Goal: Information Seeking & Learning: Find specific fact

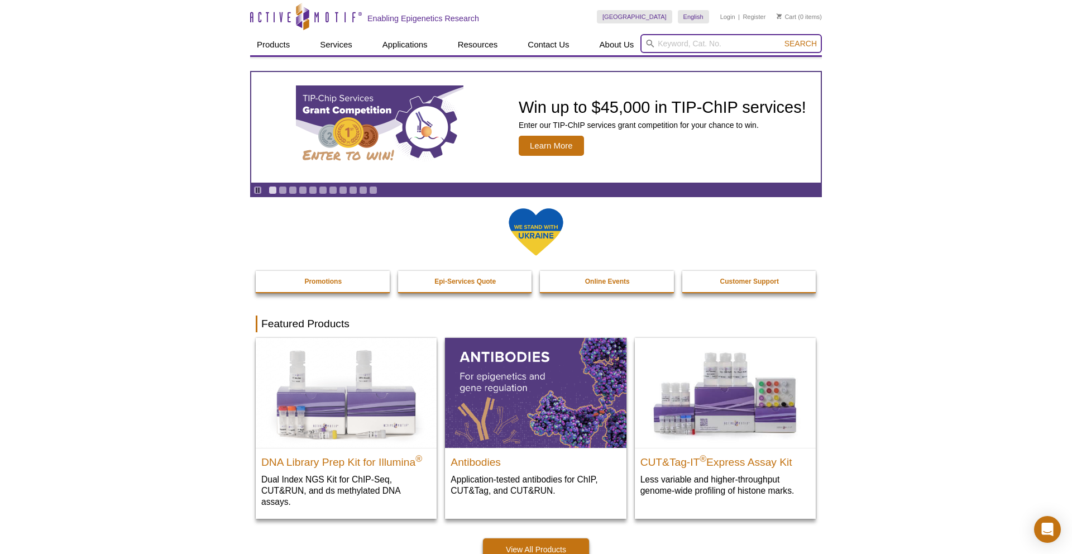
click at [675, 46] on input "search" at bounding box center [732, 43] width 182 height 19
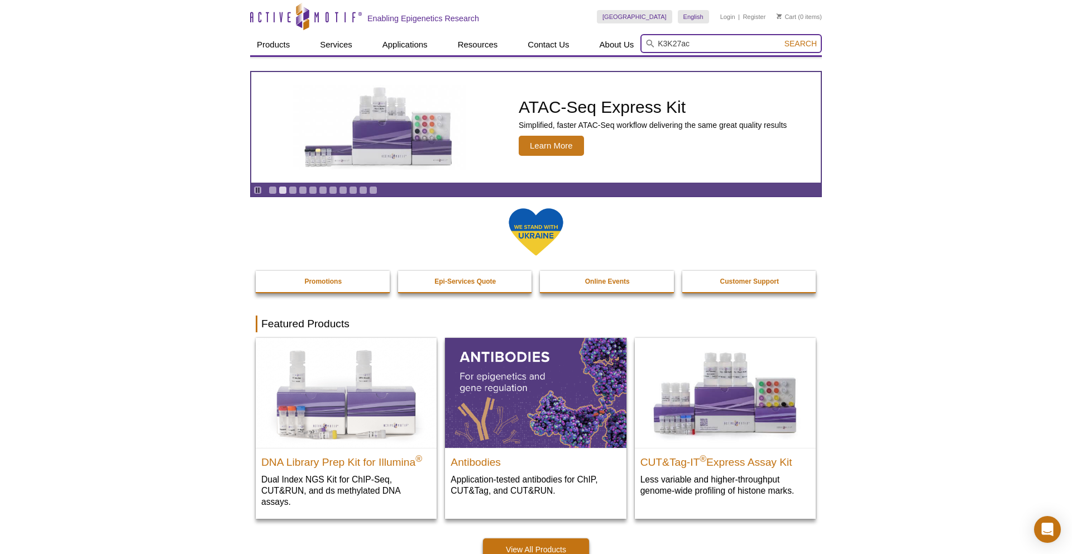
type input "K3K27ac"
click at [781, 39] on button "Search" at bounding box center [800, 44] width 39 height 10
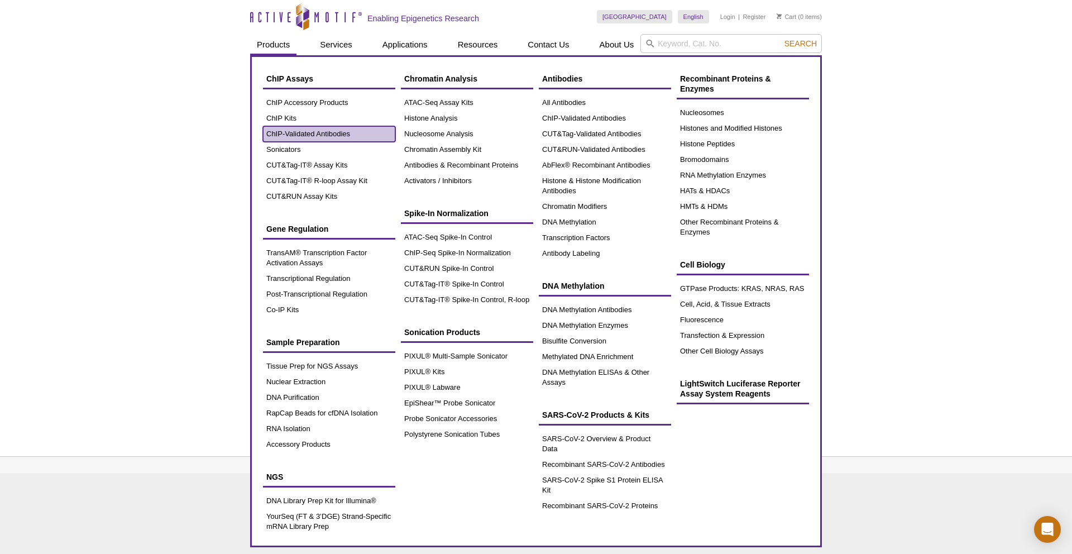
click at [318, 134] on link "ChIP-Validated Antibodies" at bounding box center [329, 134] width 132 height 16
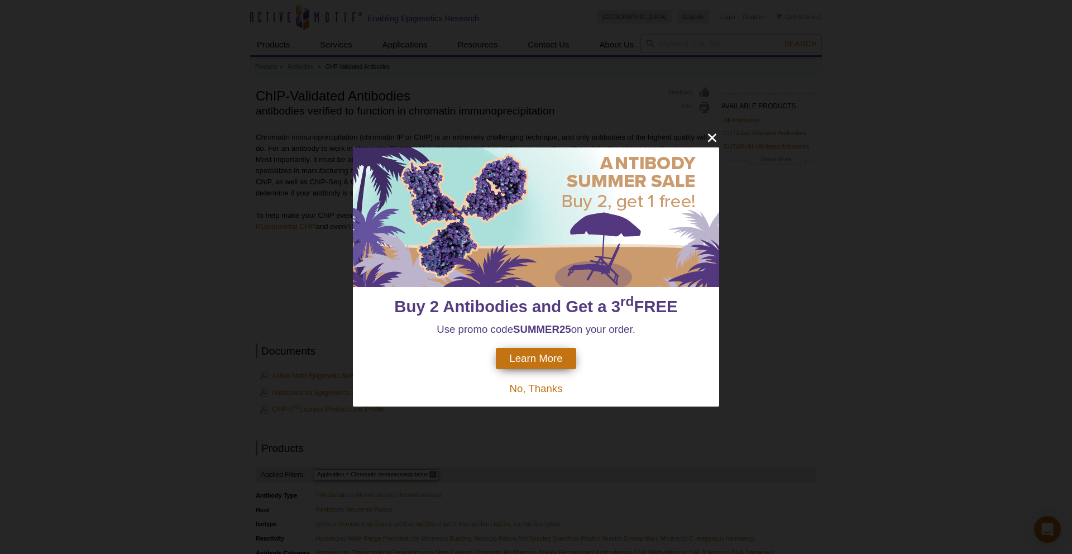
click at [543, 356] on span "Learn More" at bounding box center [535, 358] width 53 height 12
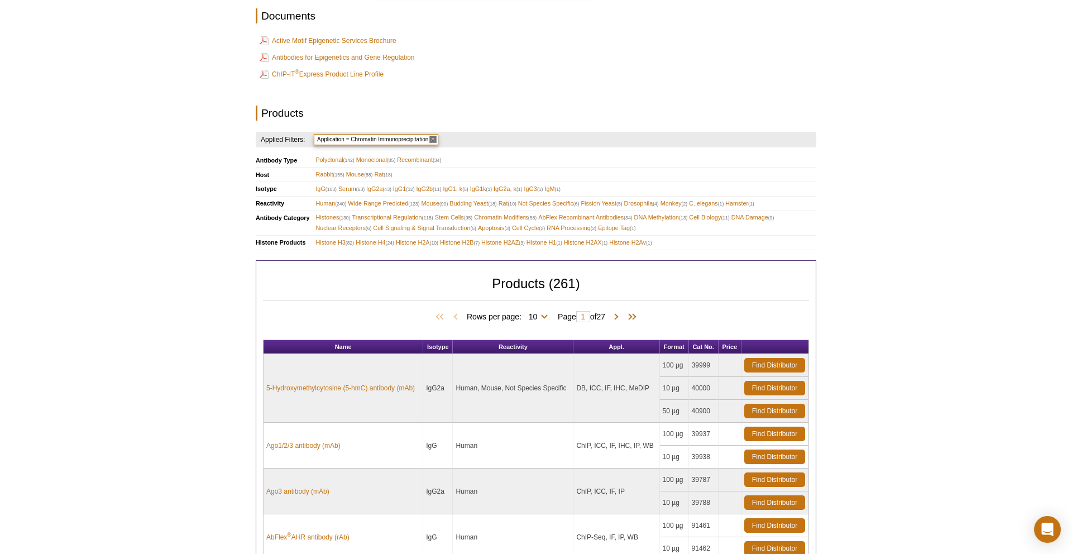
scroll to position [336, 0]
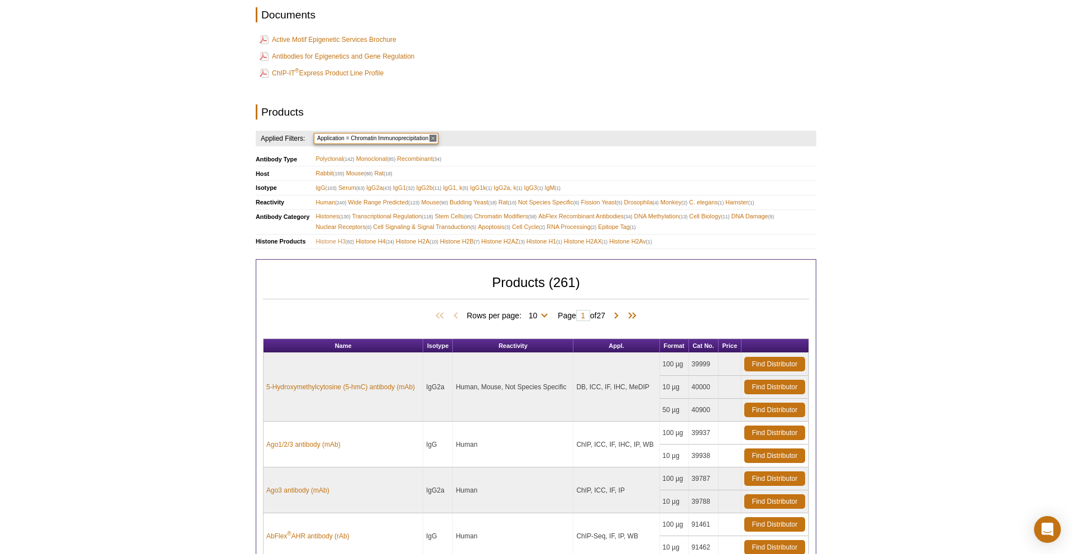
click at [327, 240] on span "Histone H3 (82)" at bounding box center [335, 241] width 39 height 11
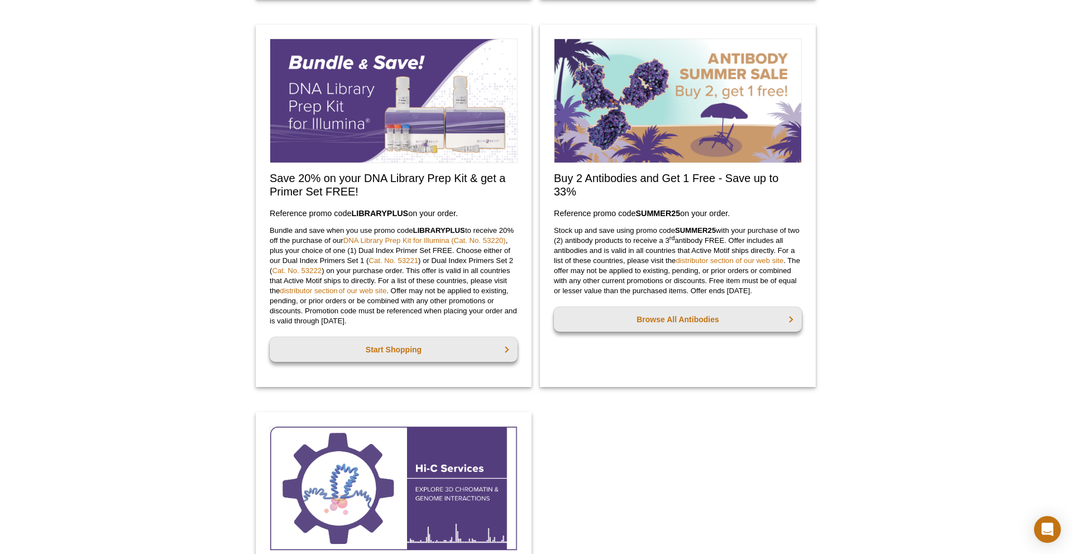
scroll to position [700, 0]
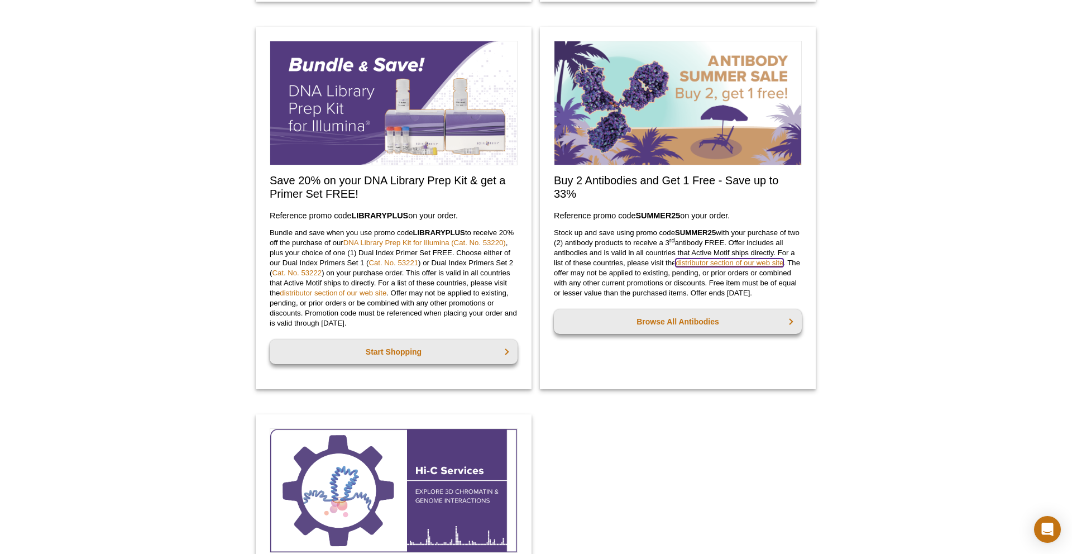
click at [774, 264] on link "distributor section of our web site" at bounding box center [730, 263] width 108 height 8
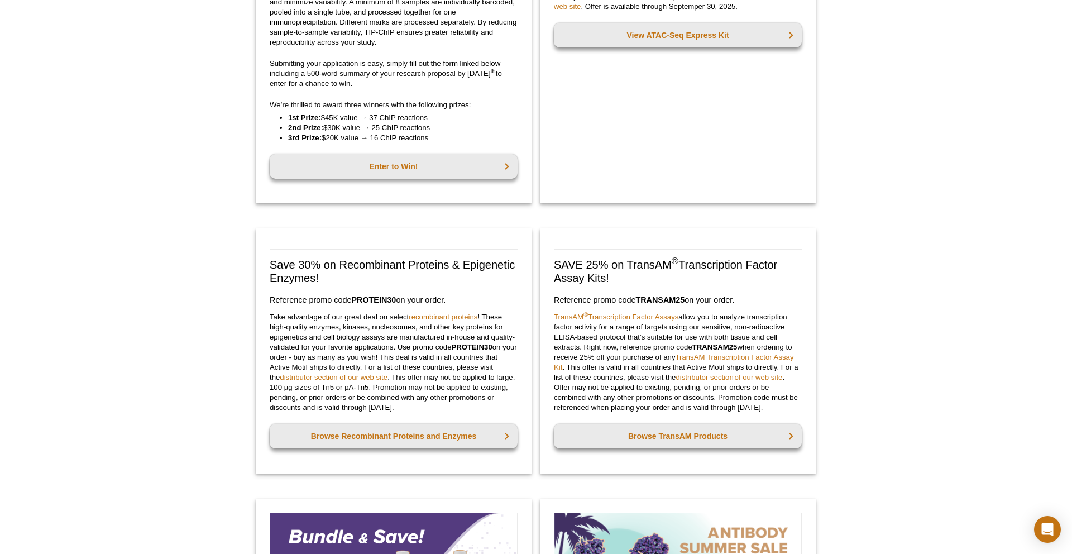
scroll to position [0, 0]
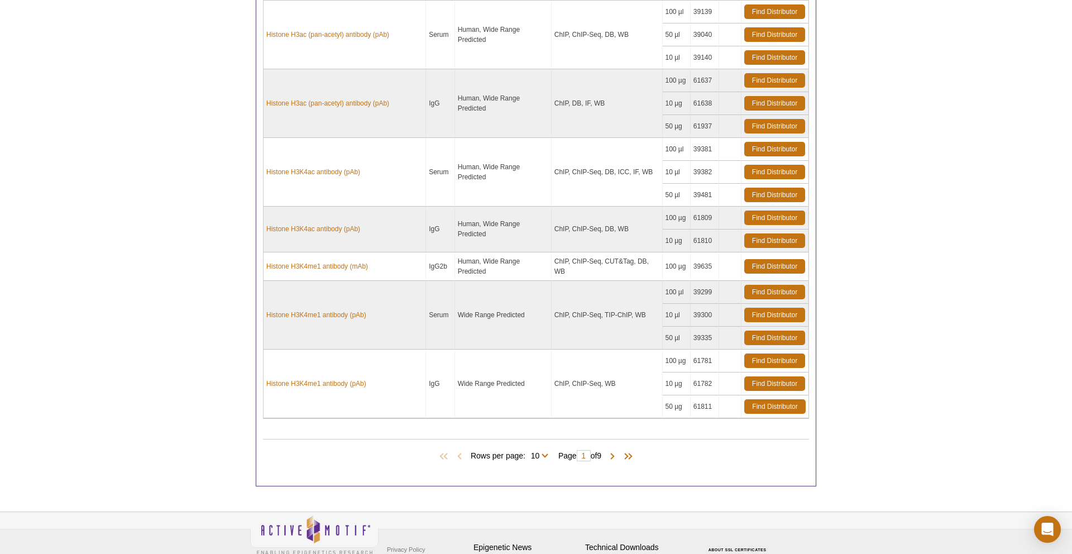
scroll to position [867, 0]
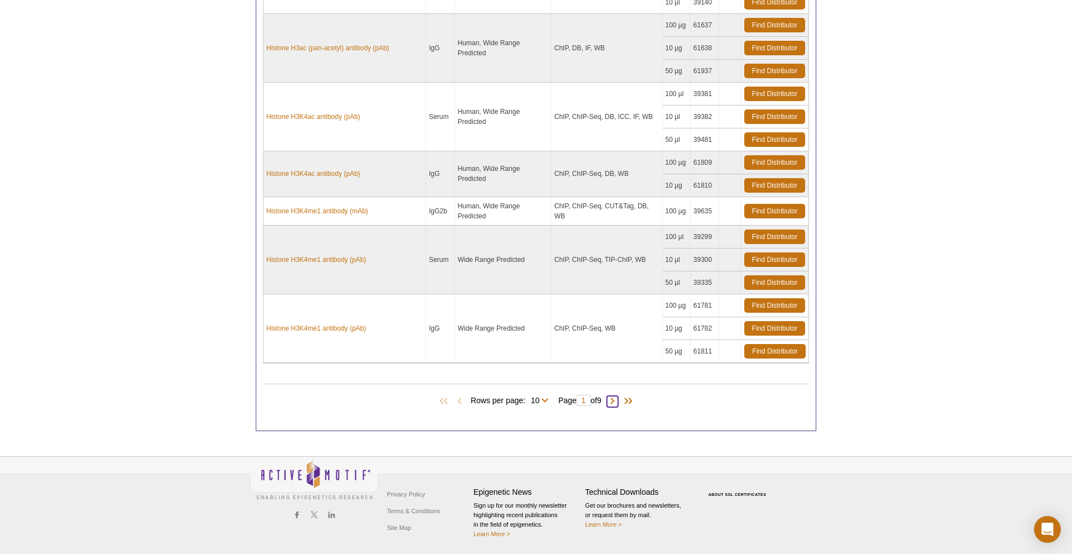
click at [618, 401] on span at bounding box center [612, 401] width 11 height 11
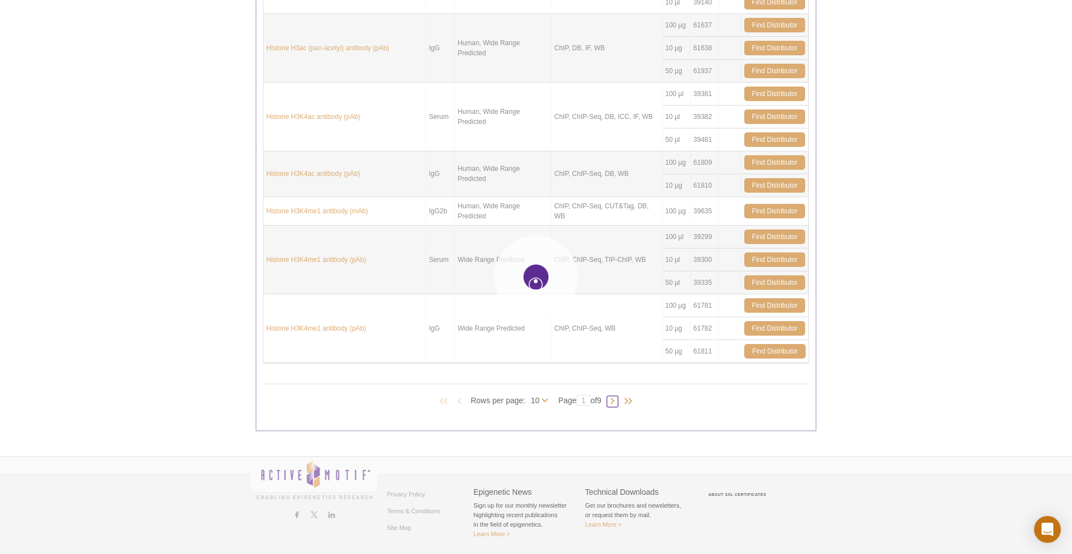
type input "2"
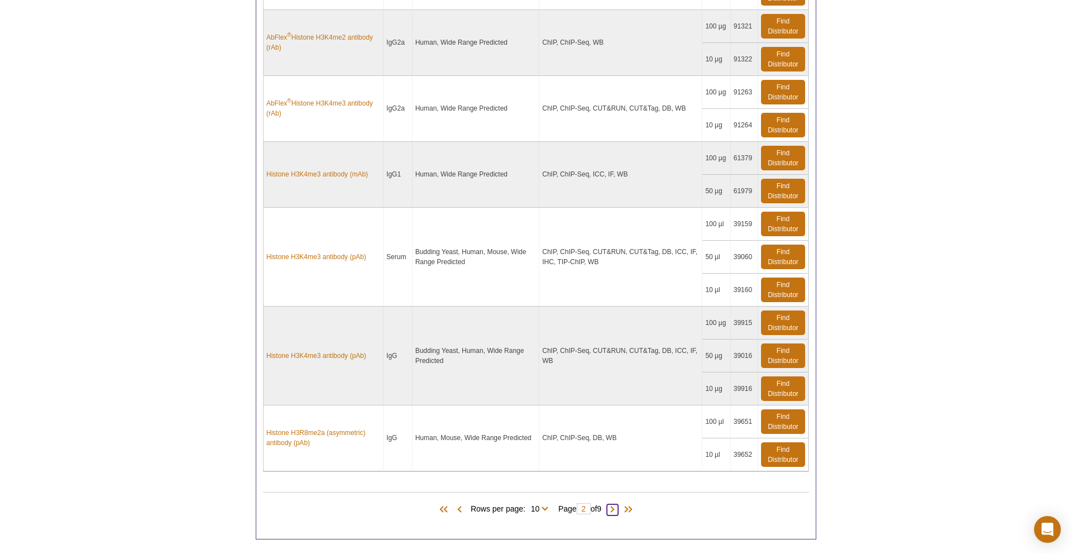
scroll to position [1070, 0]
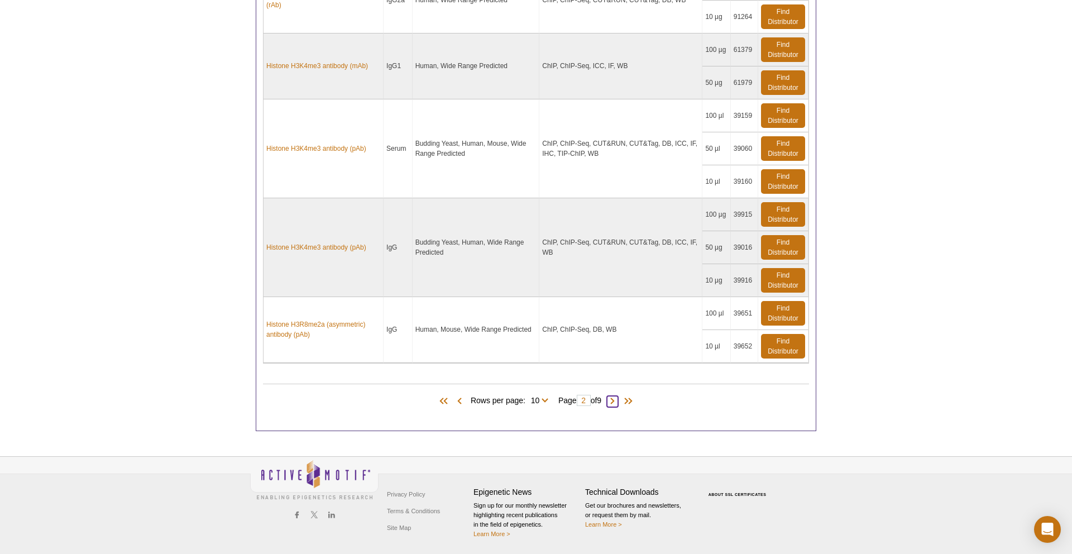
click at [616, 400] on span at bounding box center [612, 401] width 11 height 11
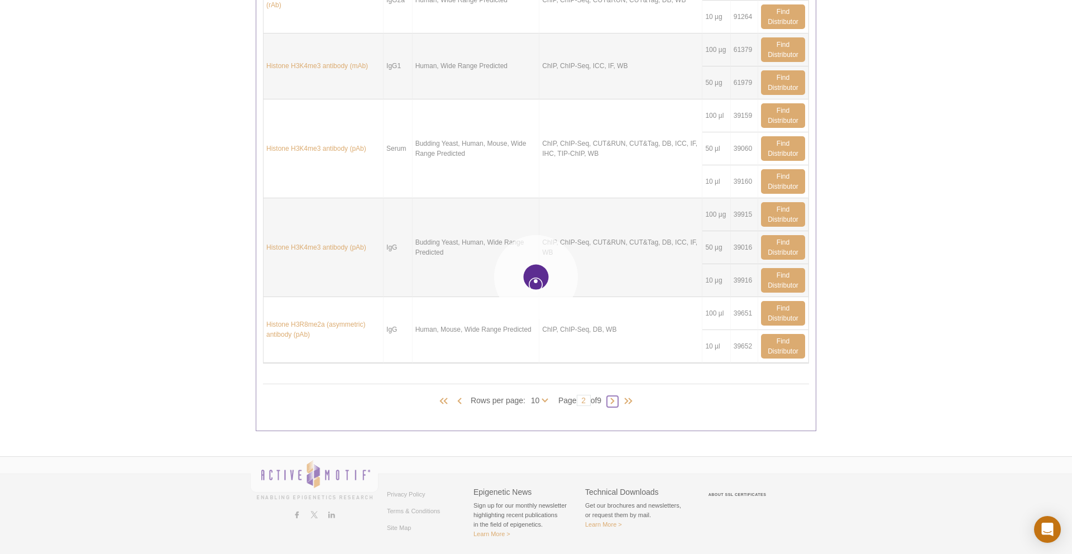
type input "3"
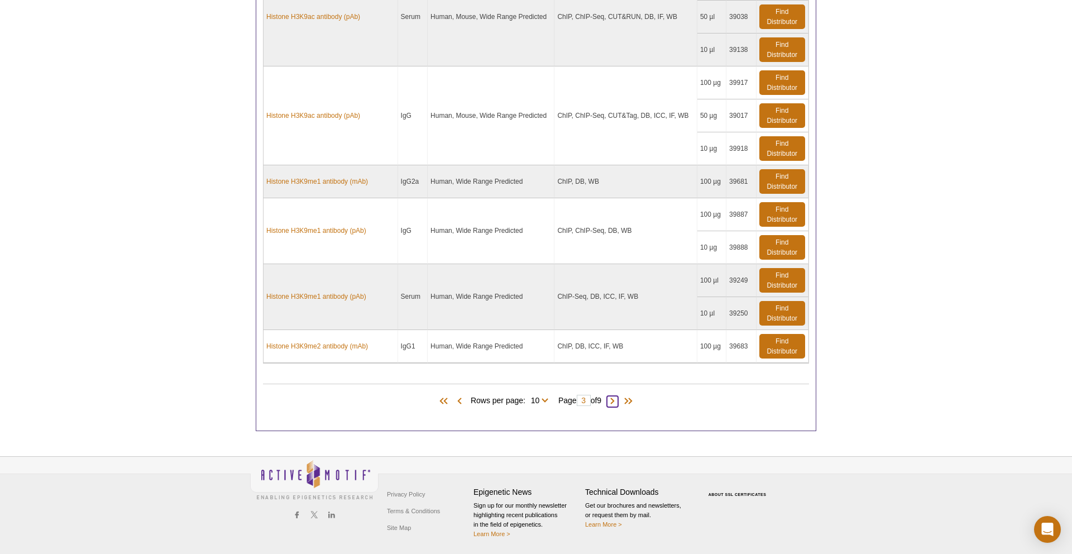
click at [615, 400] on span at bounding box center [612, 401] width 11 height 11
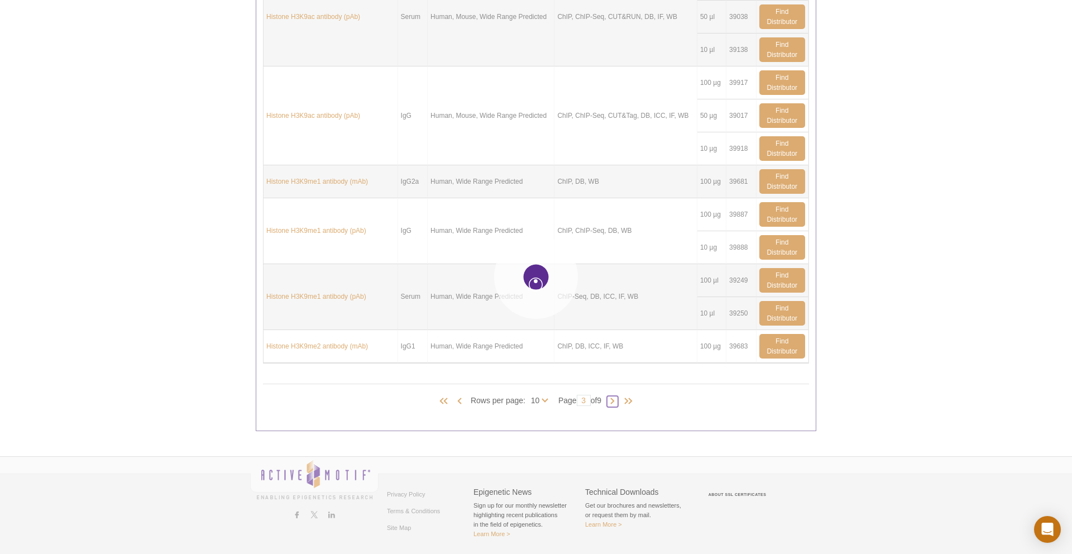
type input "4"
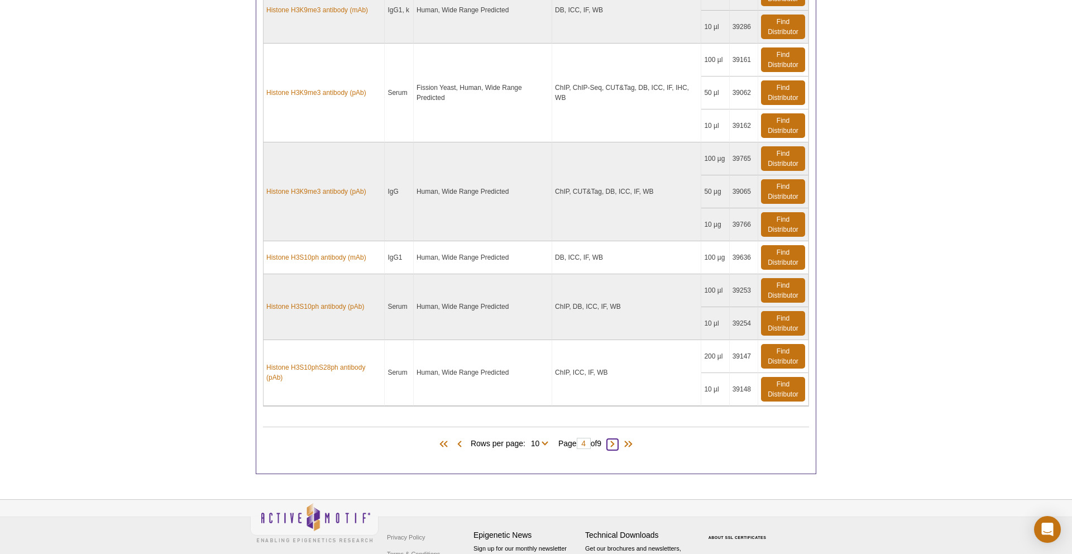
scroll to position [1037, 0]
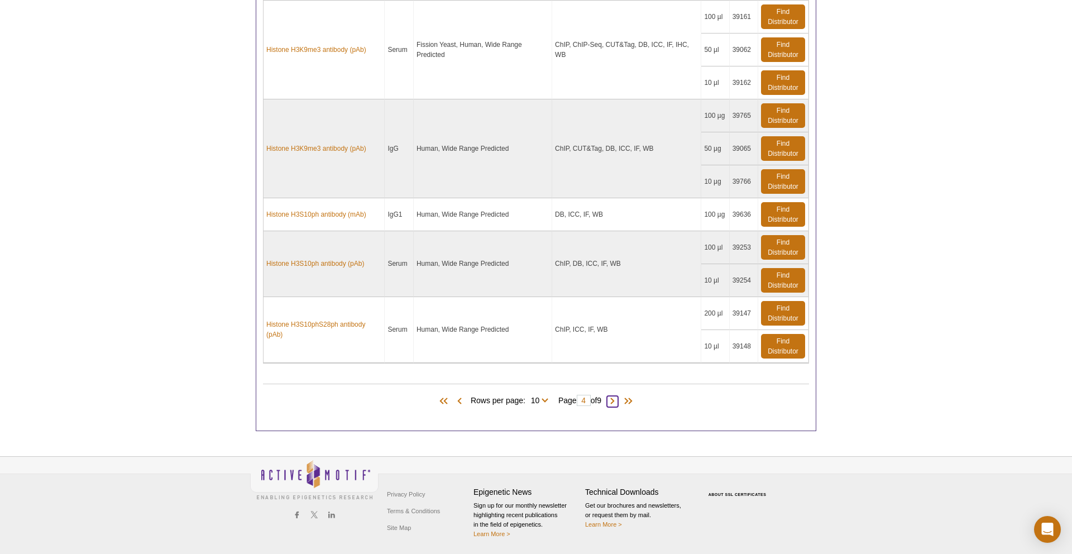
click at [618, 400] on span at bounding box center [612, 401] width 11 height 11
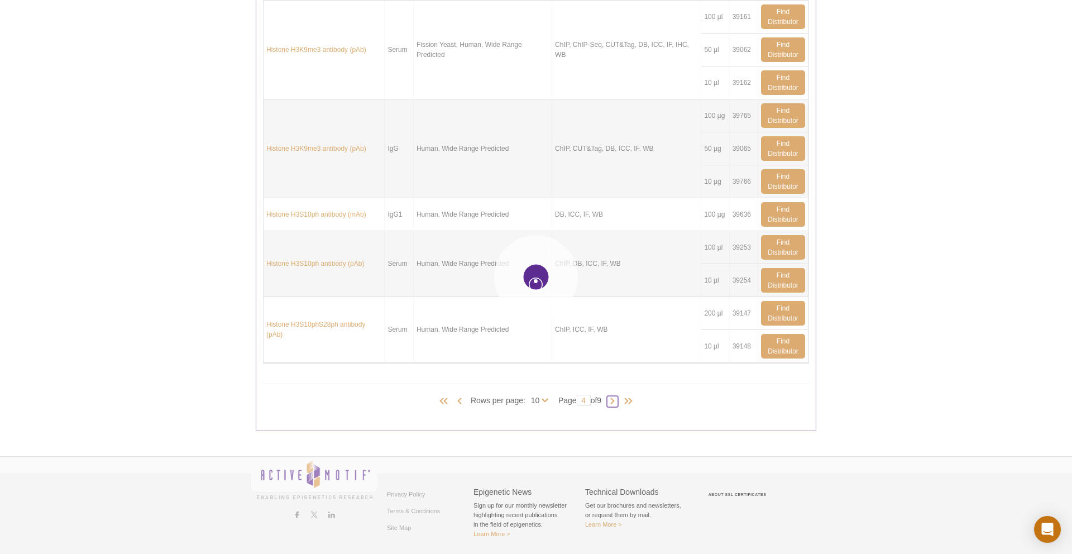
type input "5"
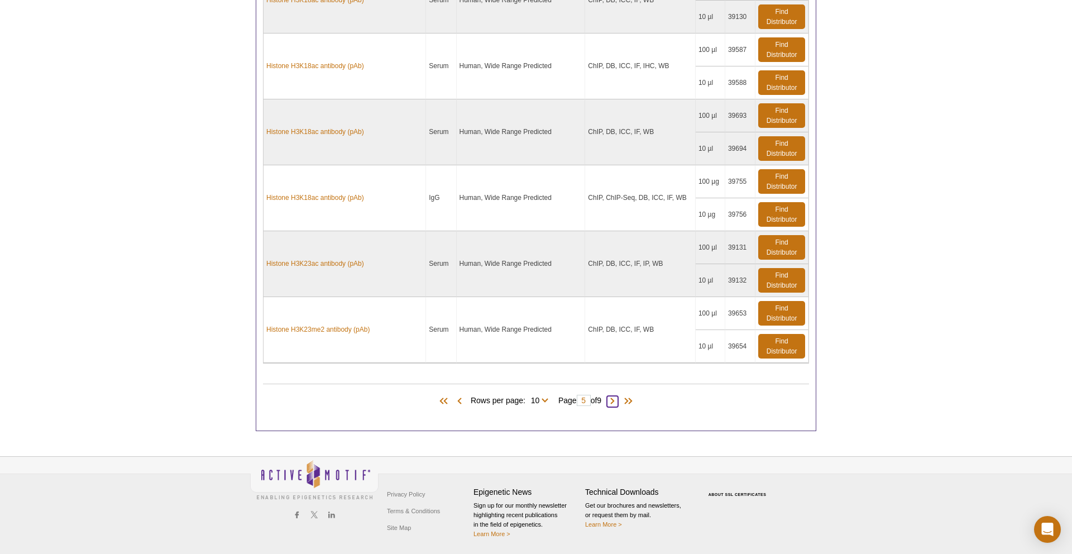
click at [614, 399] on span at bounding box center [612, 401] width 11 height 11
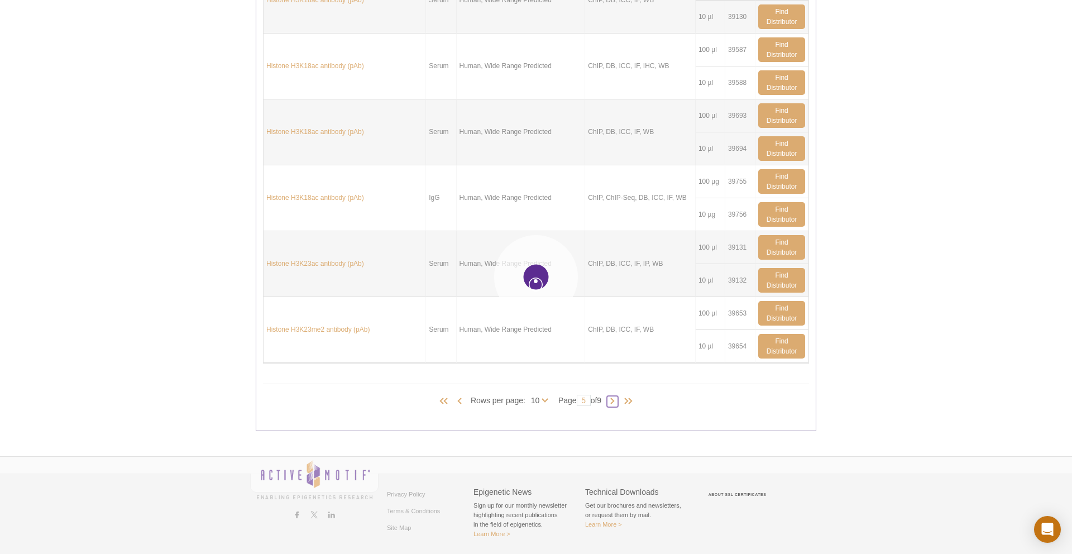
type input "6"
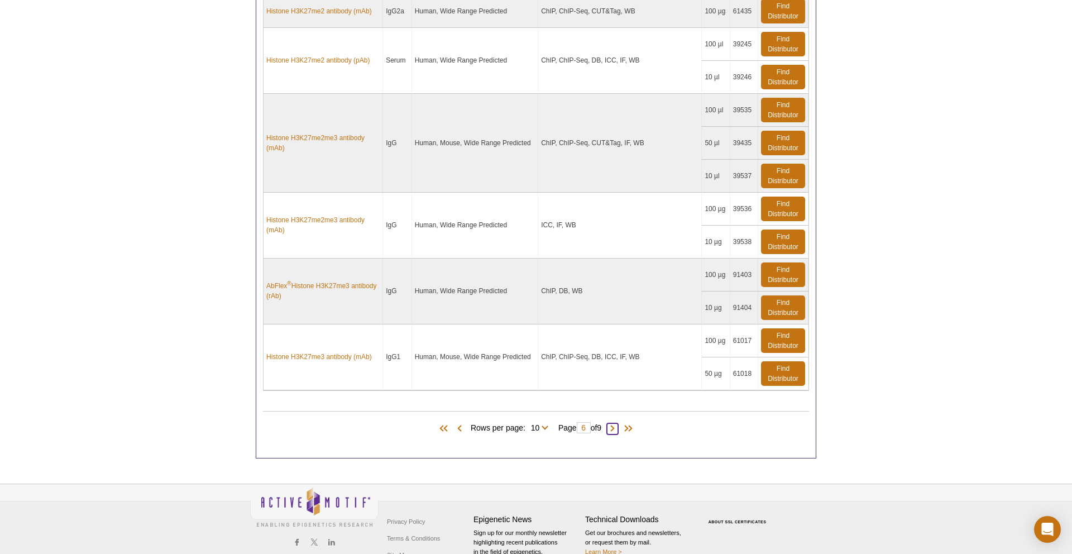
scroll to position [1037, 0]
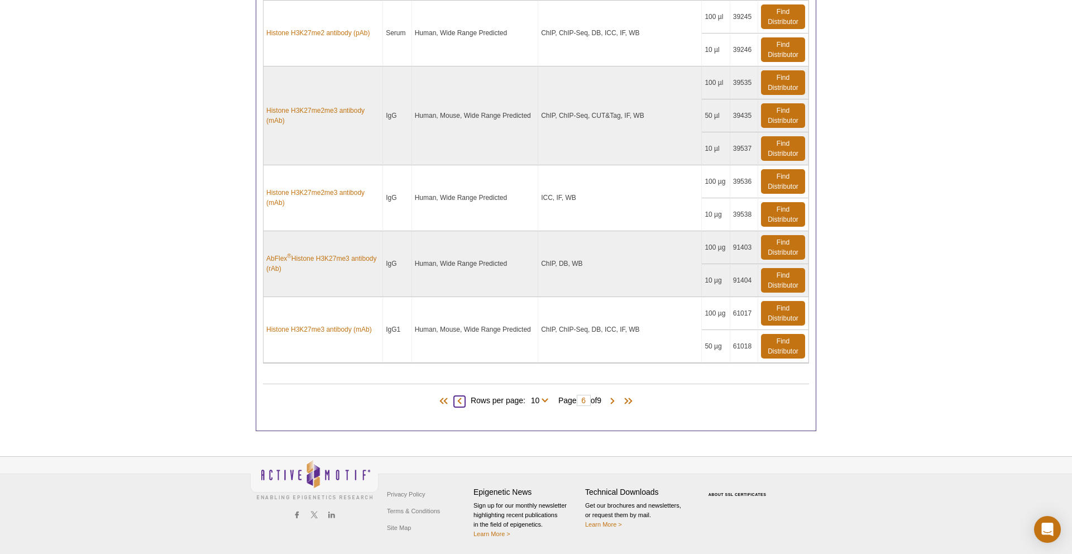
click at [456, 400] on span at bounding box center [459, 401] width 11 height 11
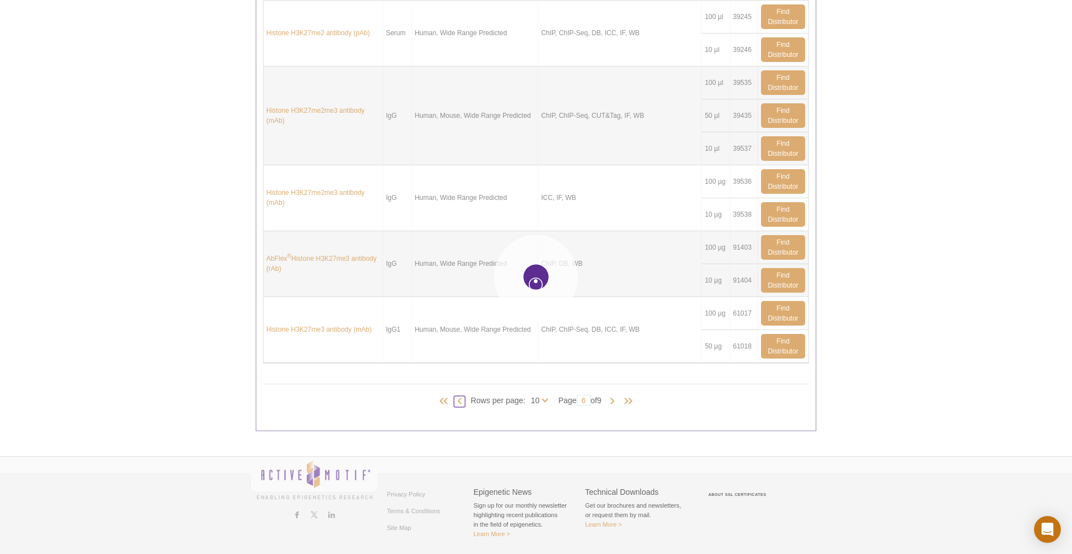
type input "5"
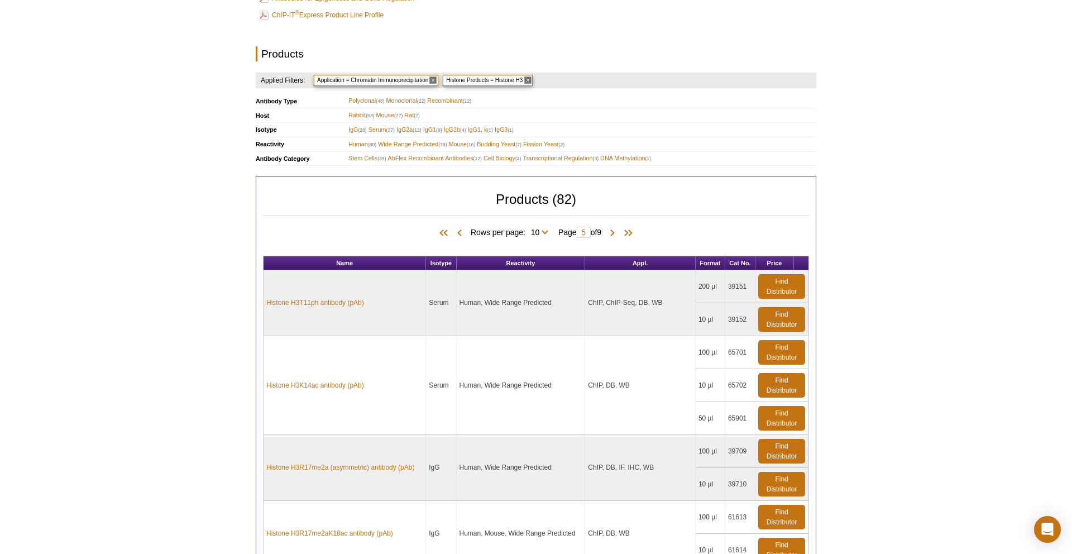
scroll to position [395, 0]
click at [359, 142] on span "Human (80)" at bounding box center [363, 144] width 28 height 11
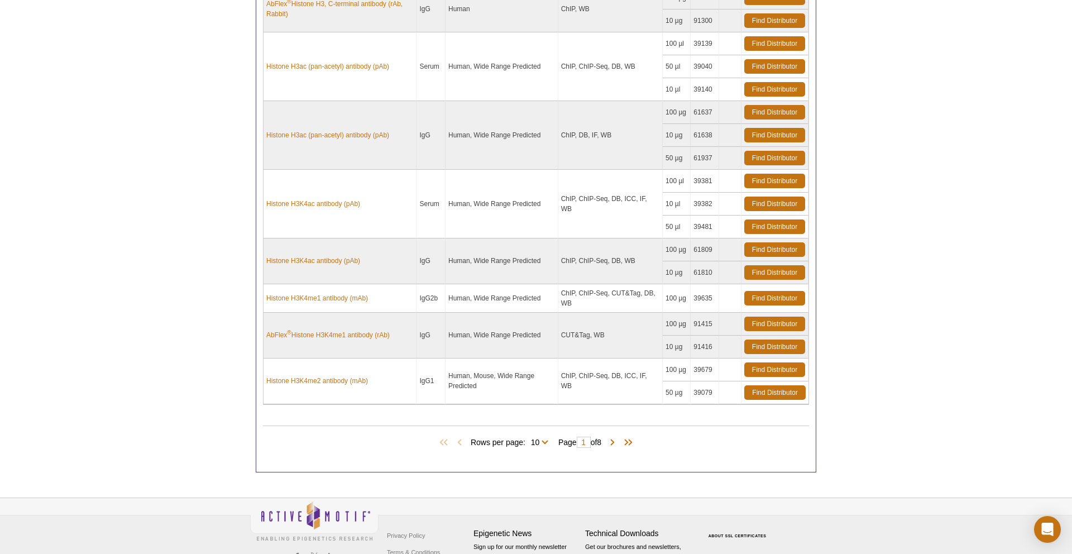
scroll to position [807, 0]
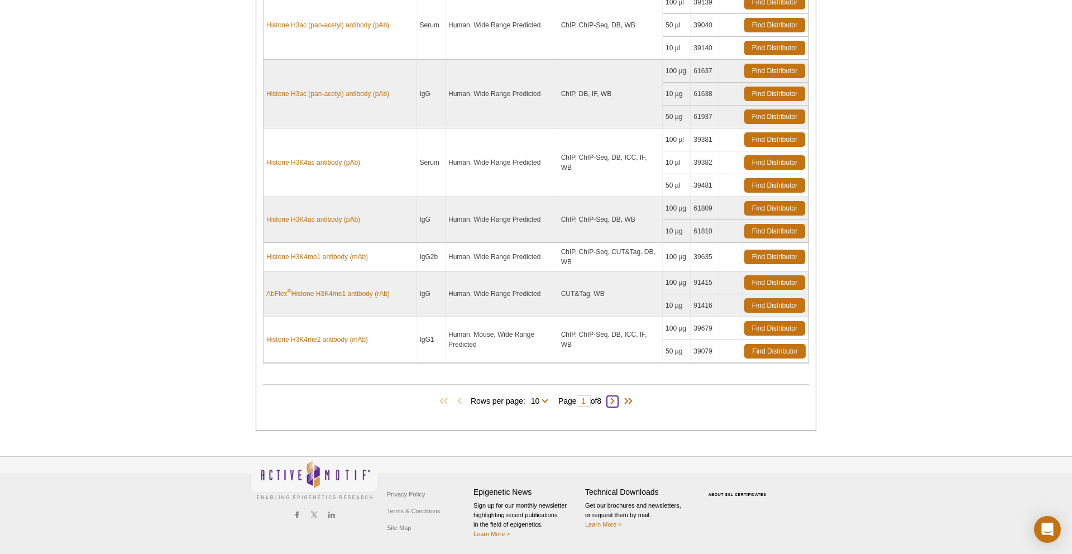
click at [618, 400] on span at bounding box center [612, 401] width 11 height 11
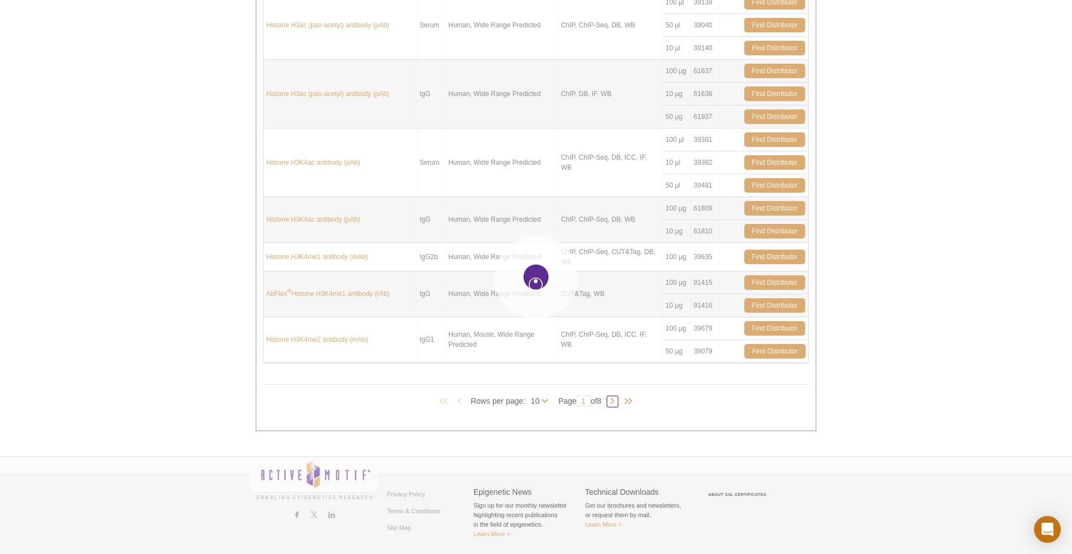
type input "2"
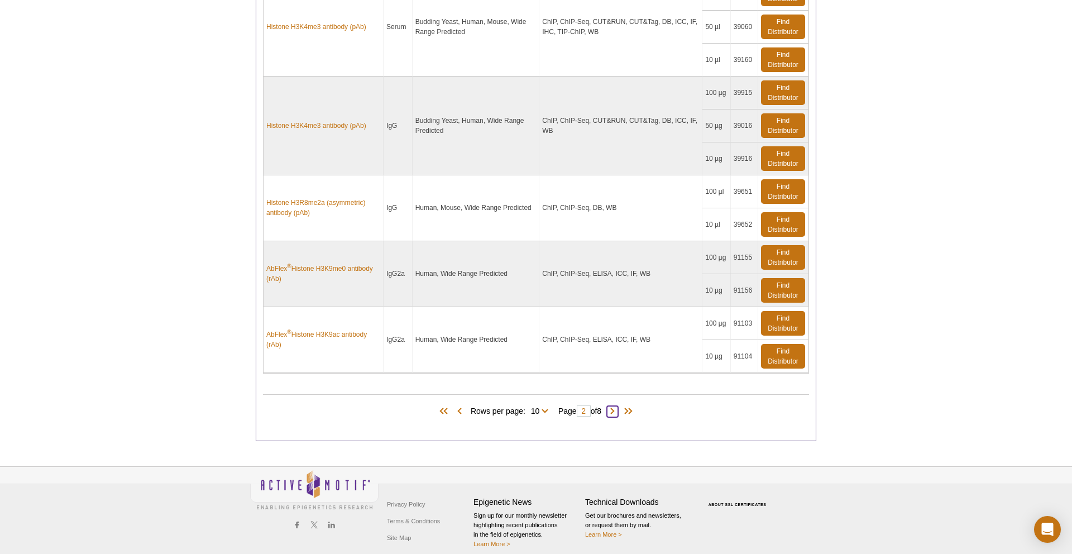
scroll to position [1055, 0]
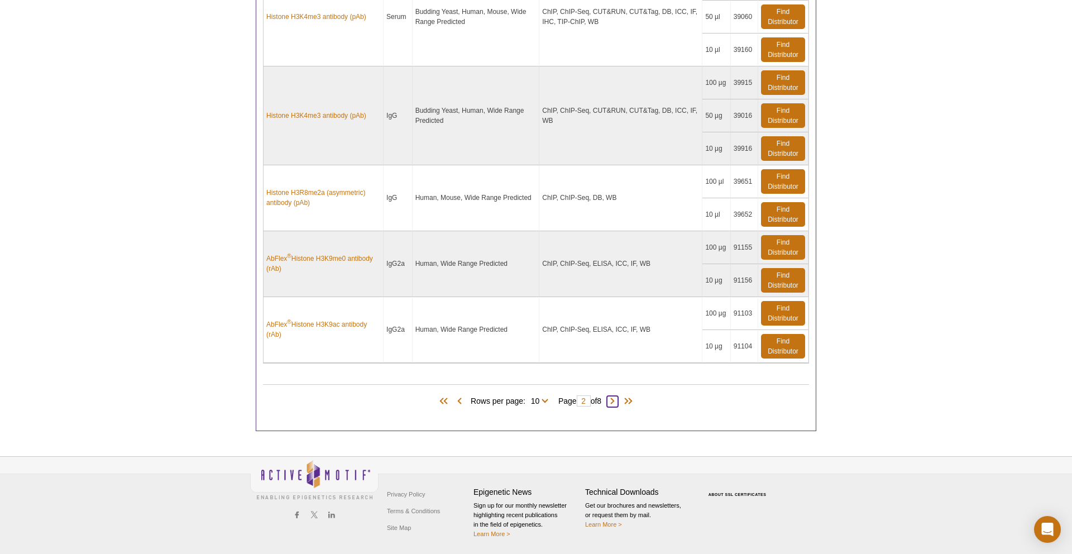
click at [618, 400] on span at bounding box center [612, 401] width 11 height 11
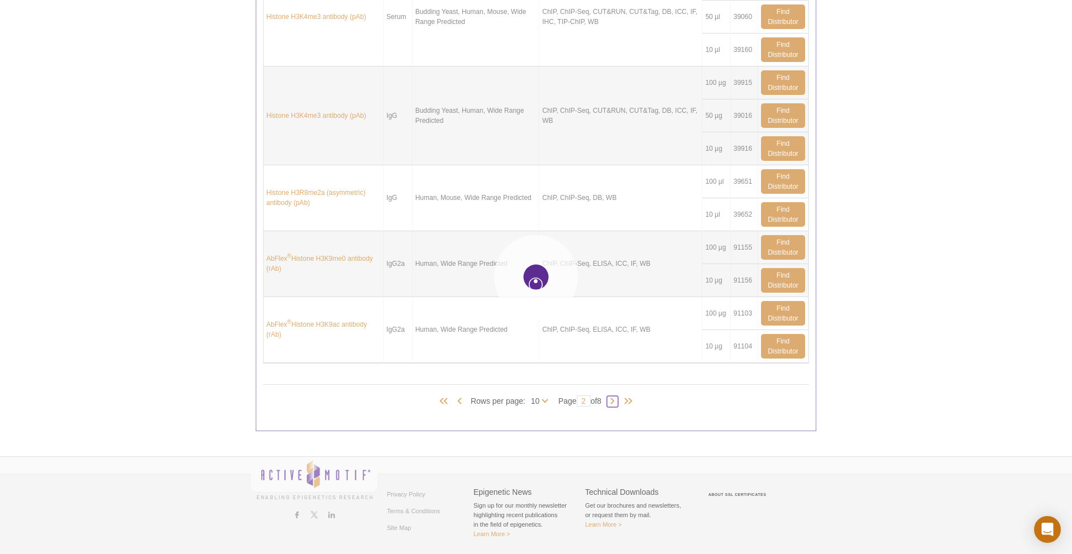
type input "3"
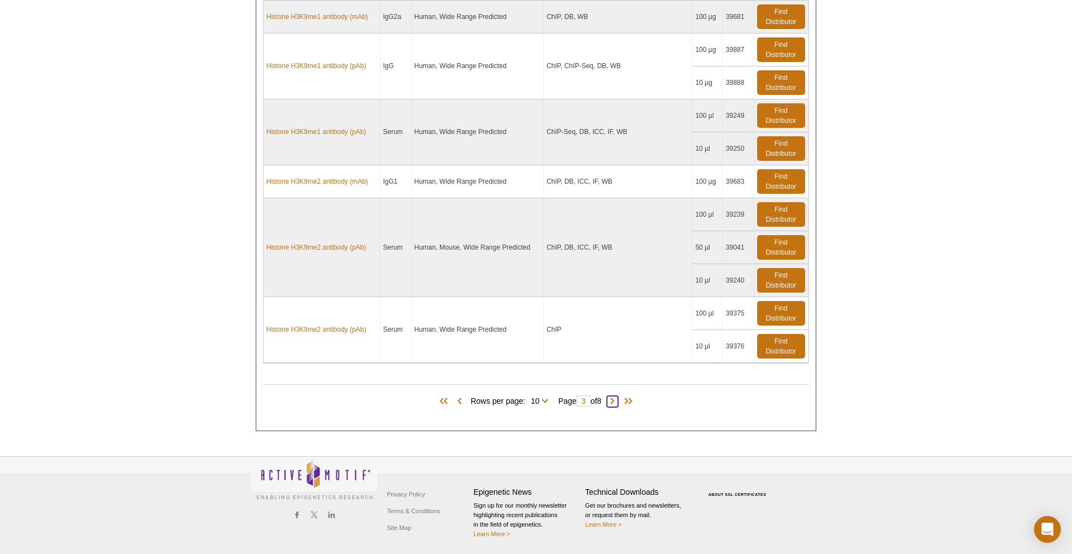
click at [618, 402] on span at bounding box center [612, 401] width 11 height 11
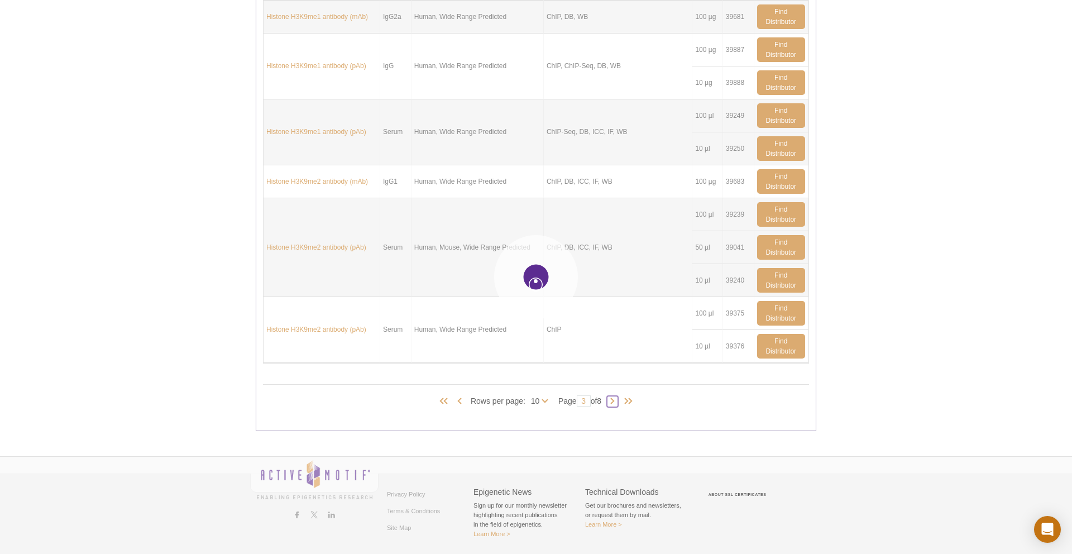
type input "4"
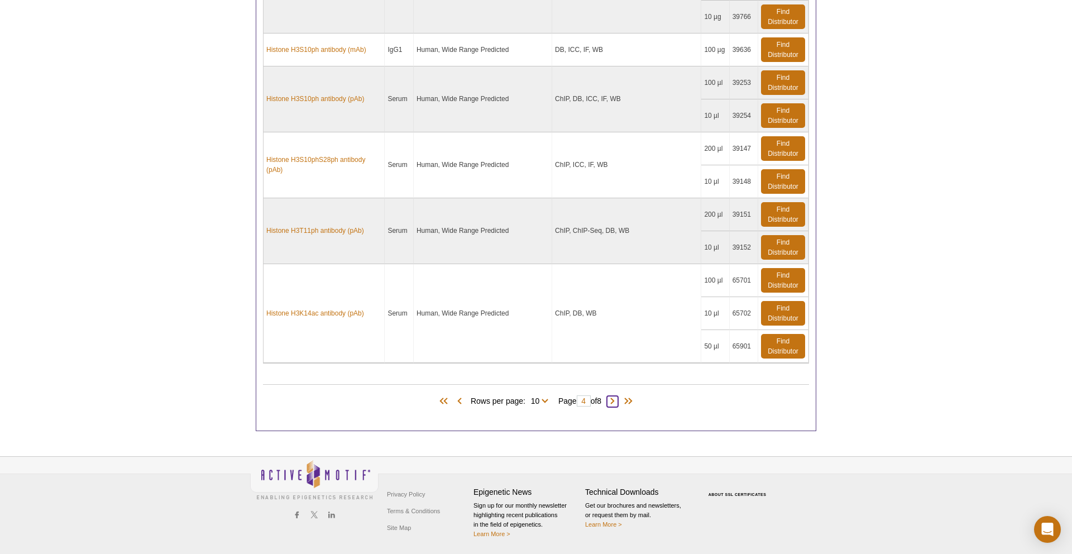
click at [615, 401] on span at bounding box center [612, 401] width 11 height 11
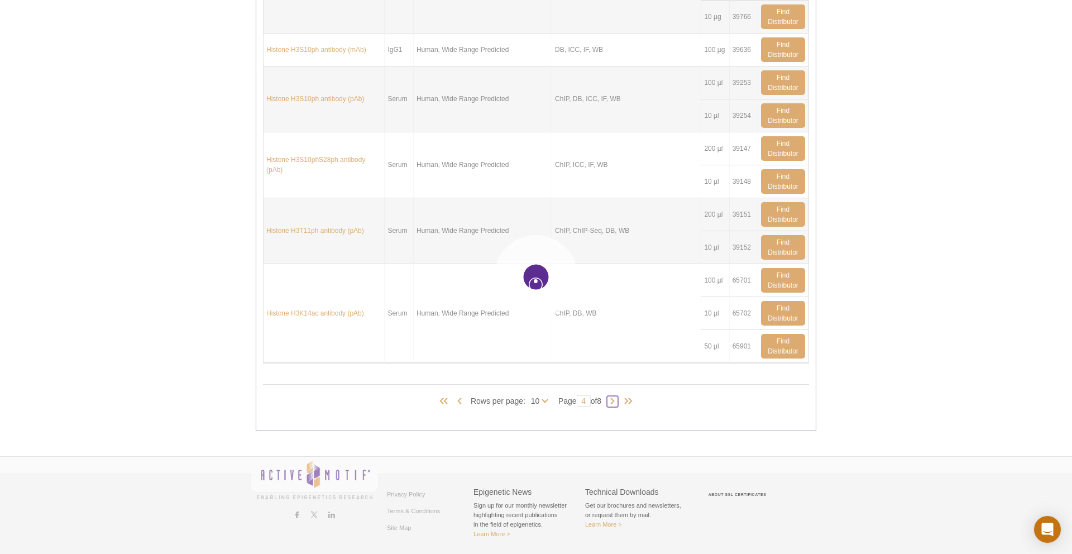
type input "5"
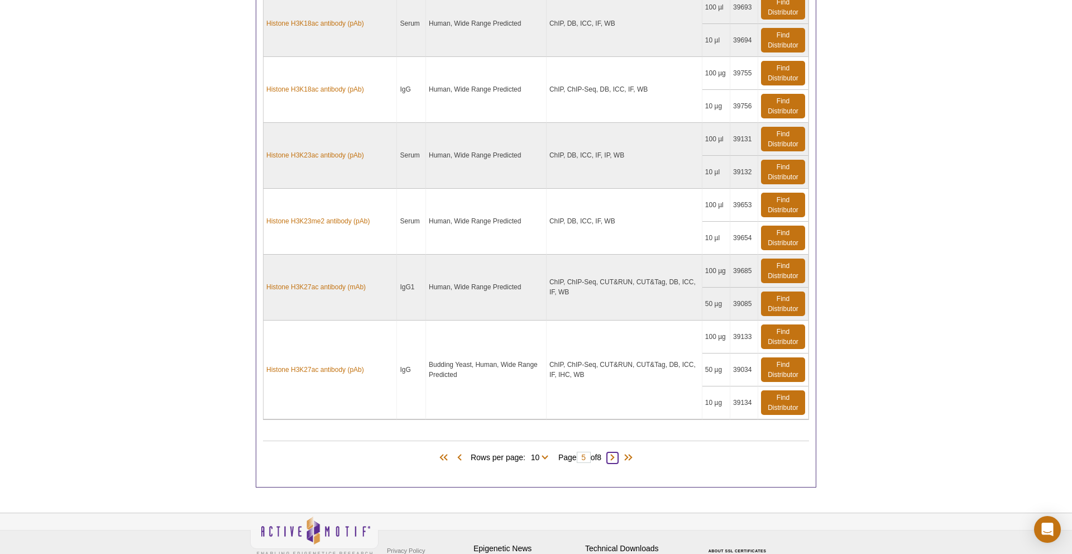
scroll to position [942, 0]
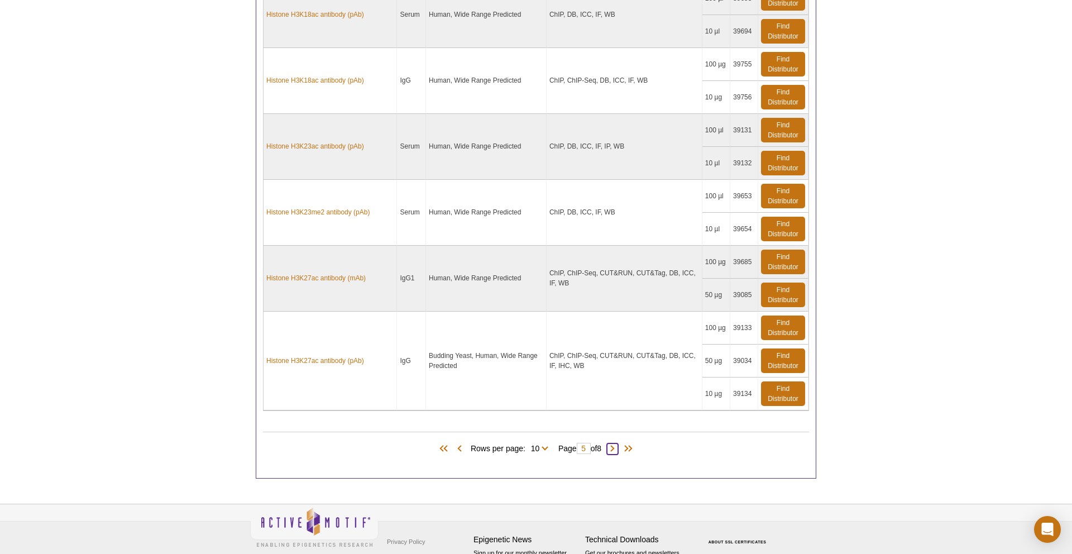
click at [617, 449] on span at bounding box center [612, 449] width 11 height 11
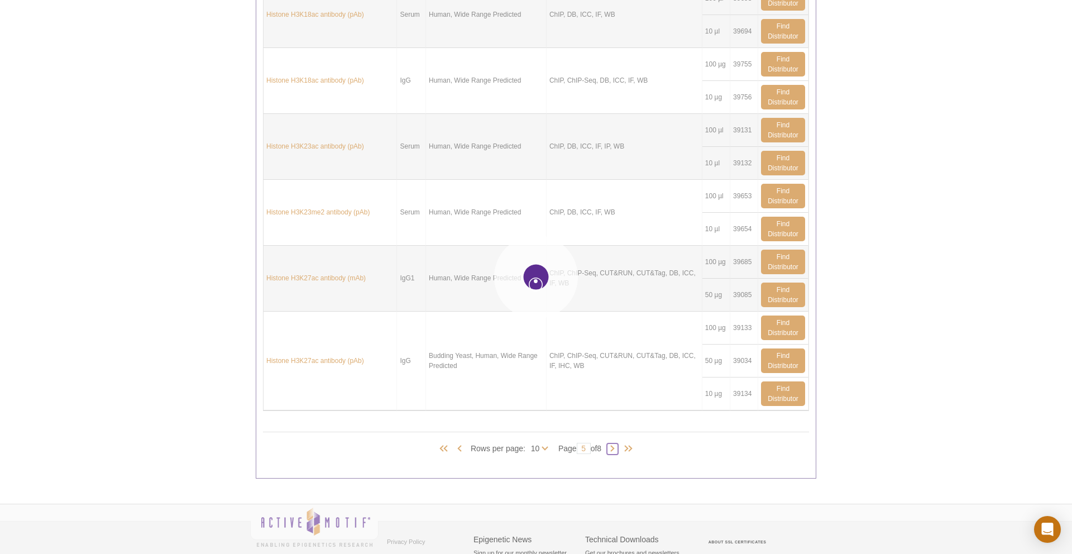
type input "6"
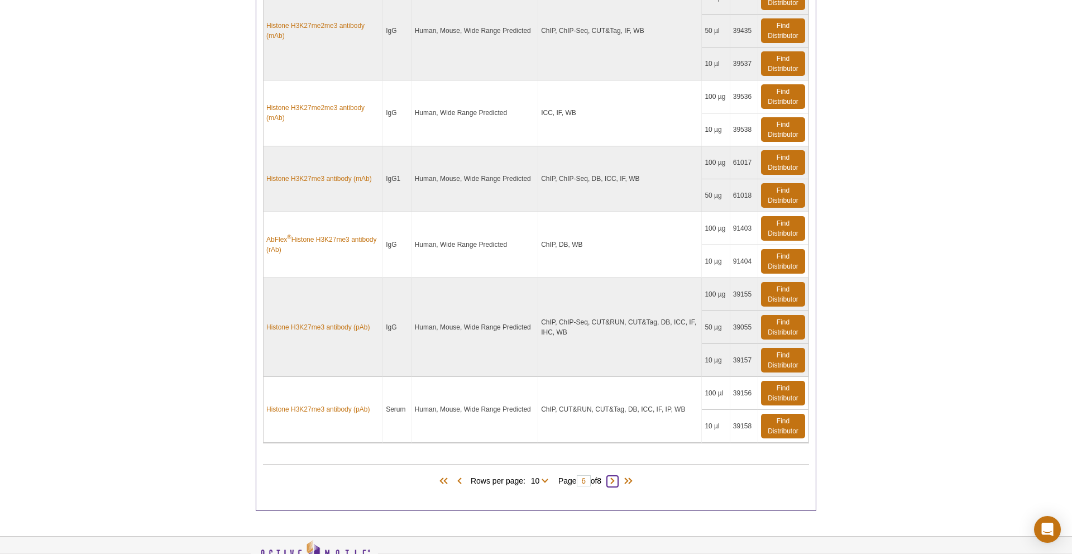
scroll to position [1022, 0]
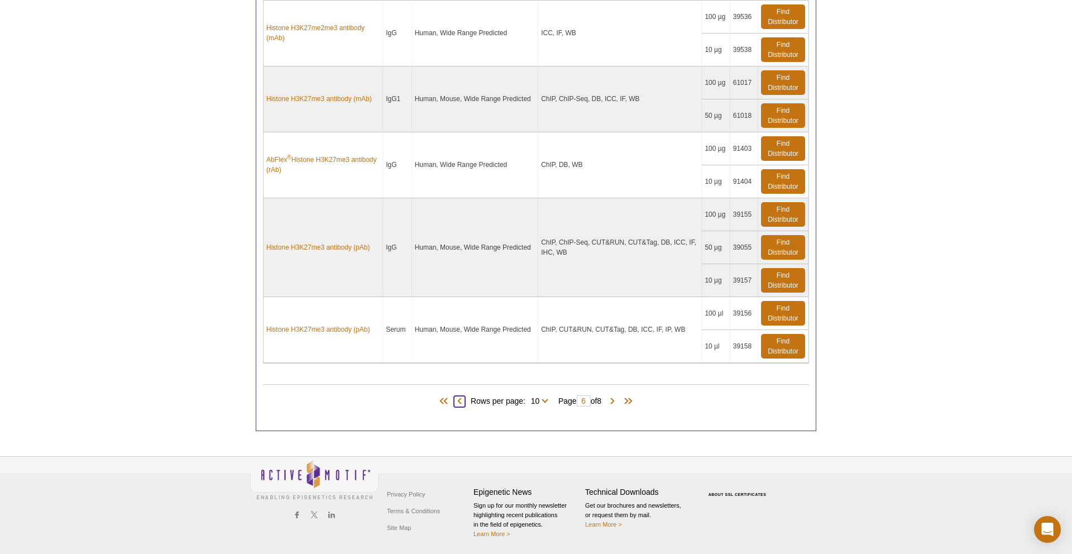
click at [456, 400] on span at bounding box center [459, 401] width 11 height 11
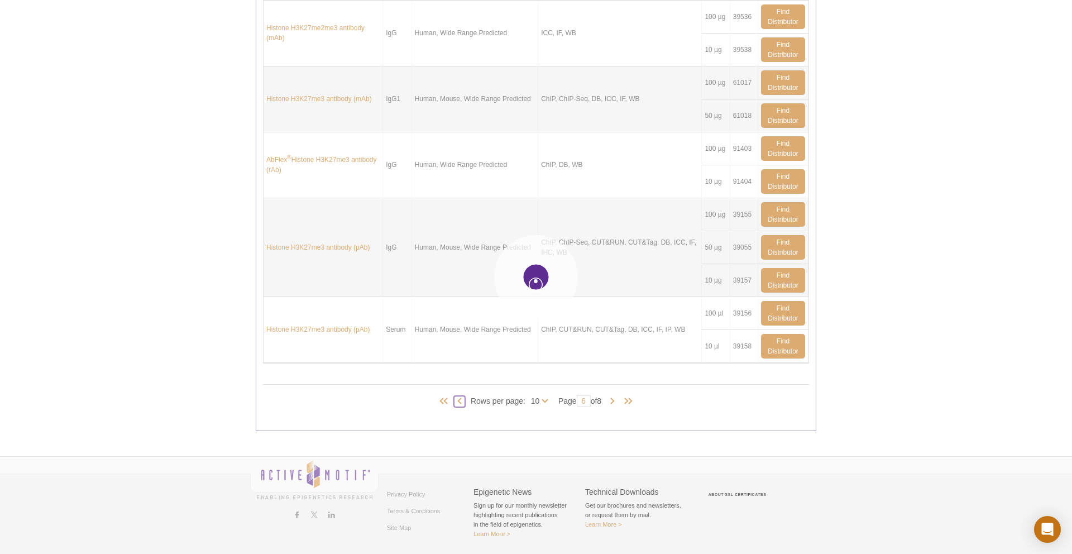
type input "5"
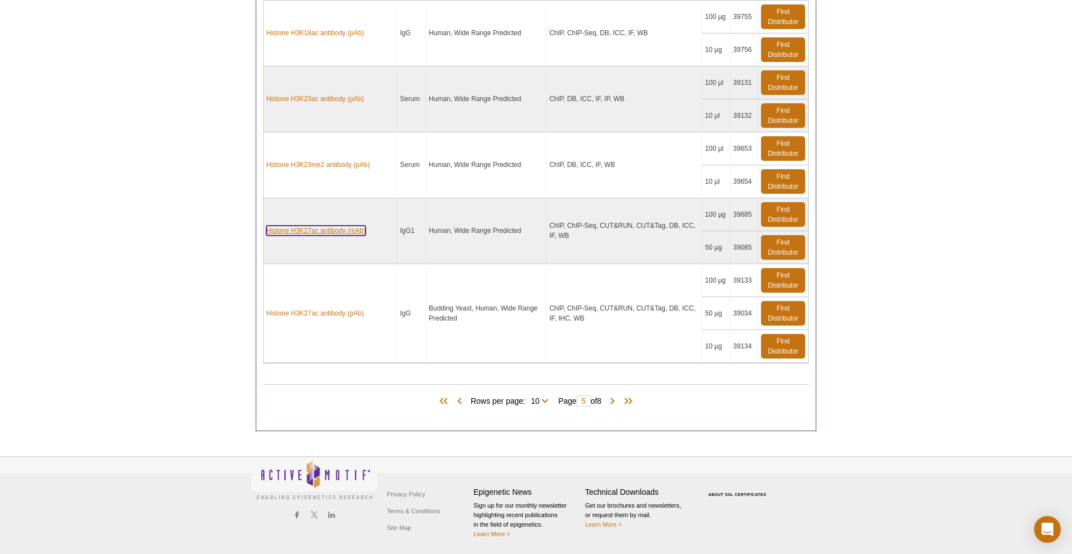
click at [304, 227] on link "Histone H3K27ac antibody (mAb)" at bounding box center [315, 231] width 99 height 10
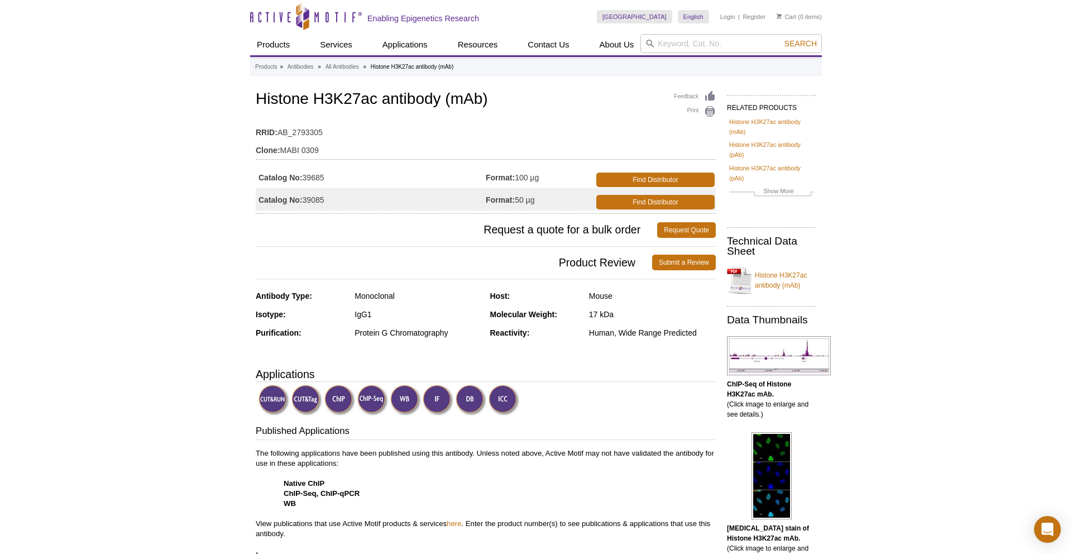
drag, startPoint x: 258, startPoint y: 177, endPoint x: 327, endPoint y: 175, distance: 69.3
click at [327, 175] on td "Catalog No: 39685" at bounding box center [371, 177] width 230 height 22
copy td "Catalog No: 39685"
